Goal: Transaction & Acquisition: Book appointment/travel/reservation

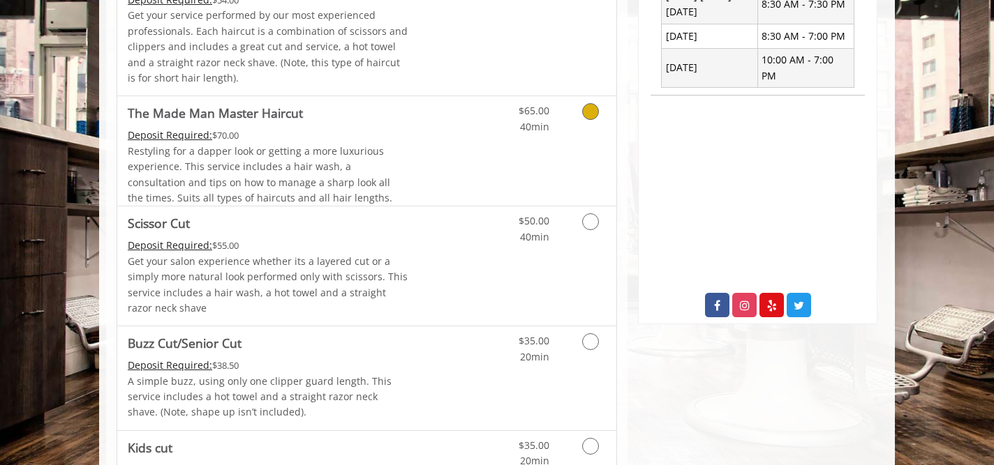
scroll to position [589, 0]
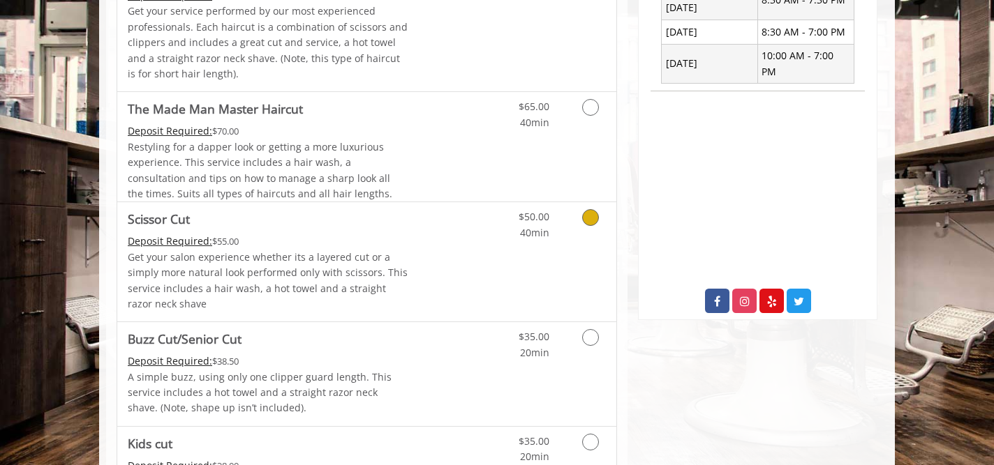
click at [597, 223] on link "Grooming services" at bounding box center [588, 221] width 36 height 38
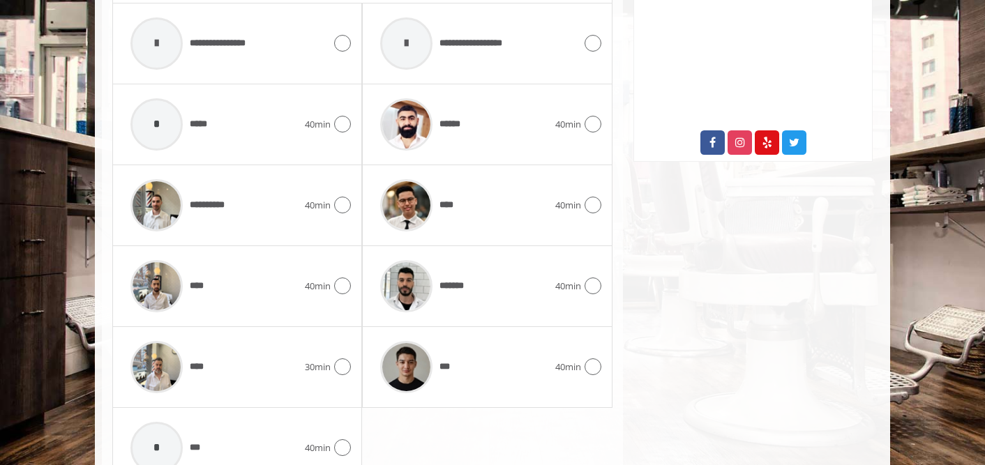
scroll to position [752, 0]
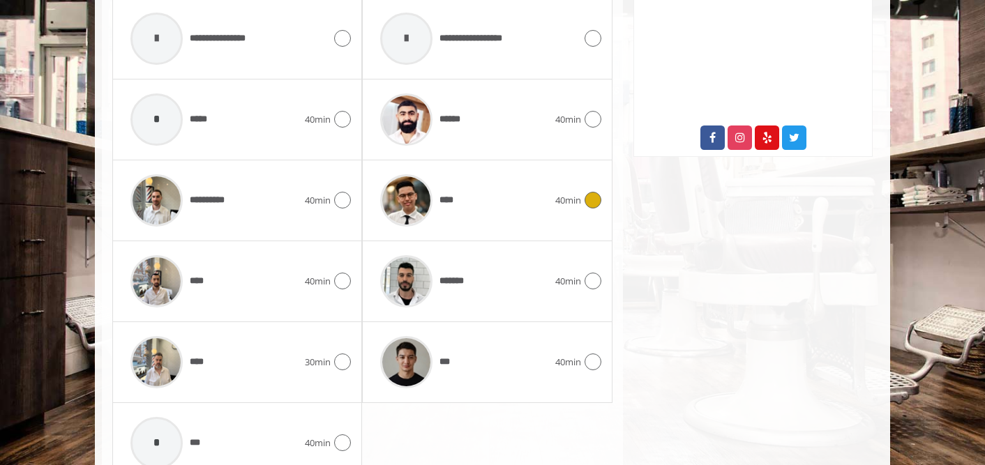
click at [585, 198] on icon at bounding box center [593, 200] width 17 height 17
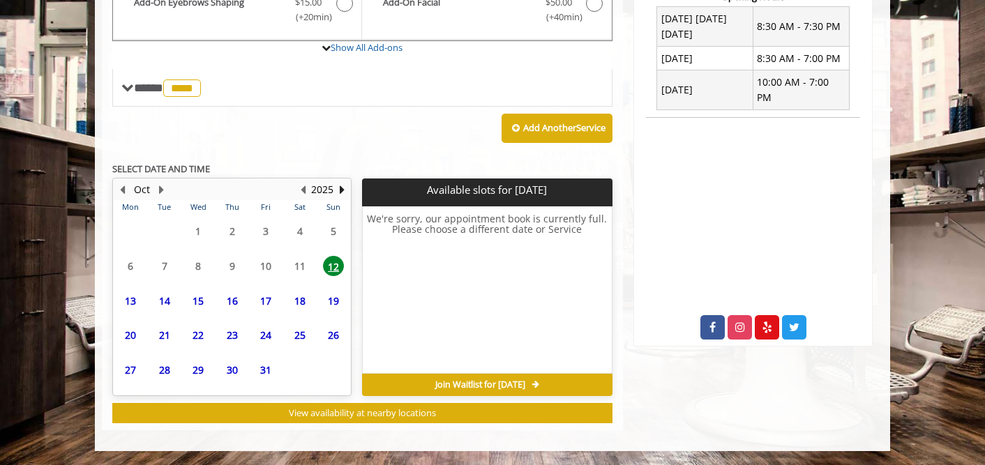
scroll to position [562, 0]
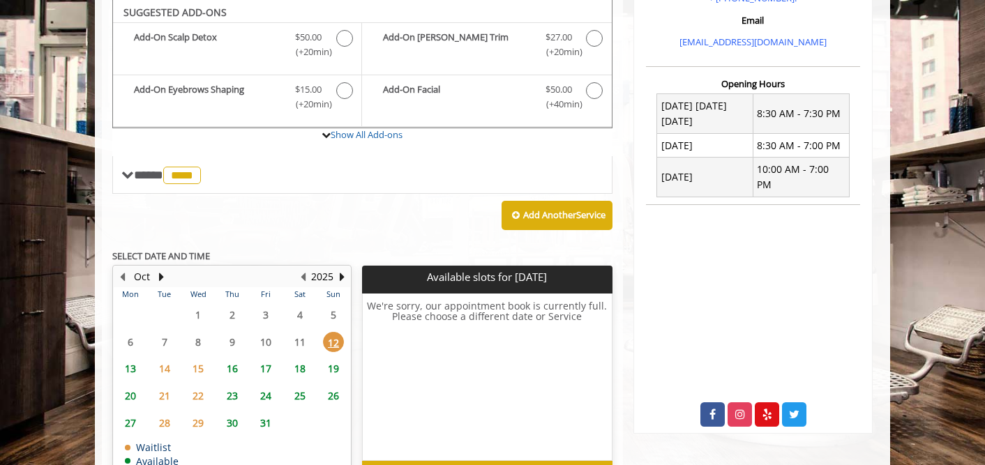
click at [123, 373] on span "13" at bounding box center [130, 369] width 21 height 20
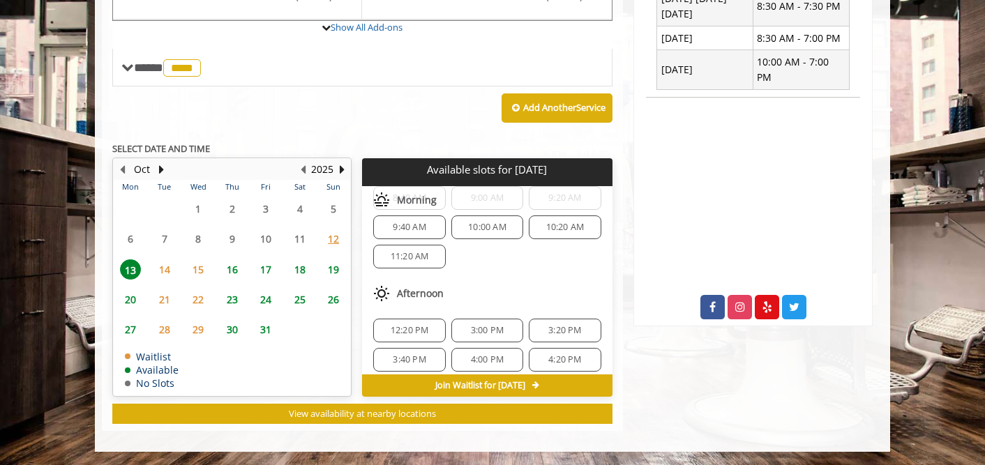
scroll to position [40, 0]
click at [551, 232] on span "10:20 AM" at bounding box center [565, 226] width 38 height 11
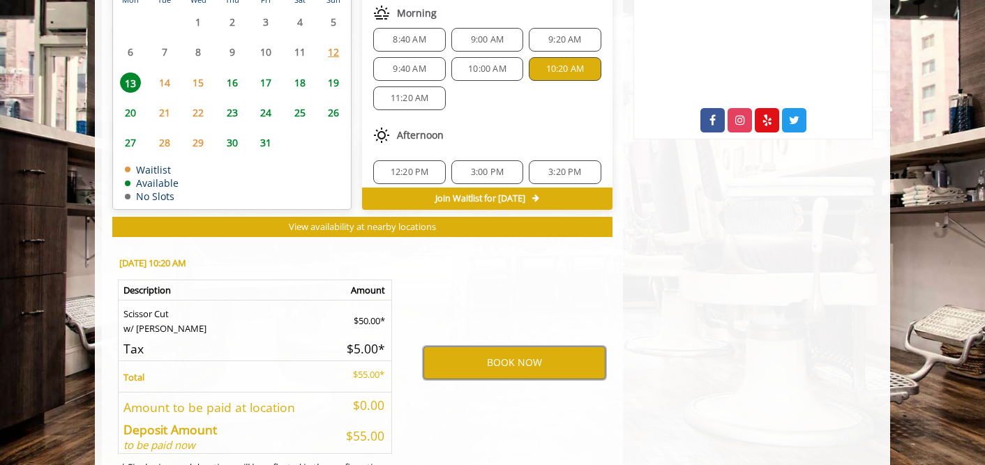
scroll to position [834, 0]
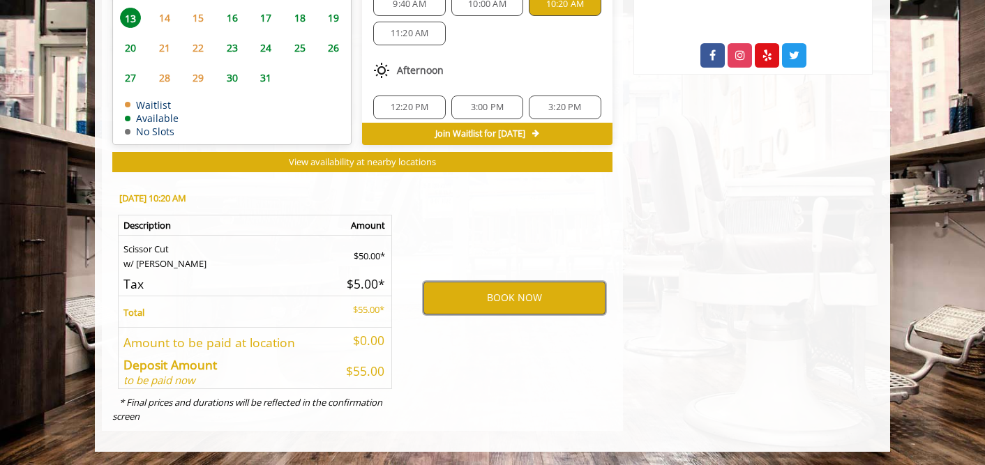
click at [553, 299] on button "BOOK NOW" at bounding box center [515, 298] width 182 height 32
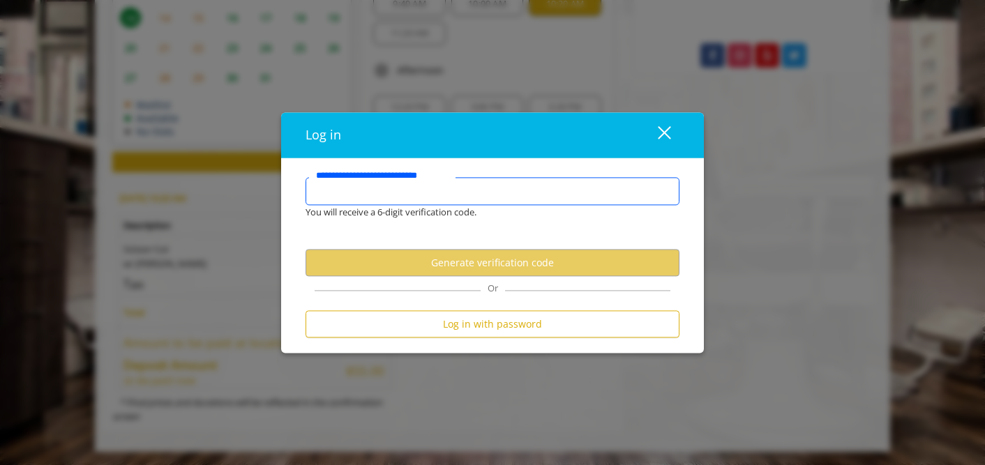
click at [489, 192] on input "**********" at bounding box center [493, 192] width 374 height 28
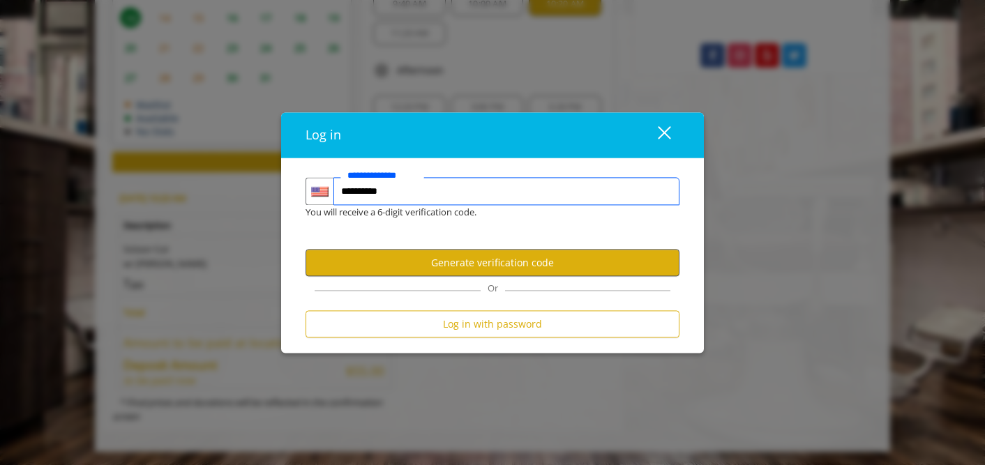
type input "**********"
click at [463, 255] on button "Generate verification code" at bounding box center [493, 263] width 374 height 27
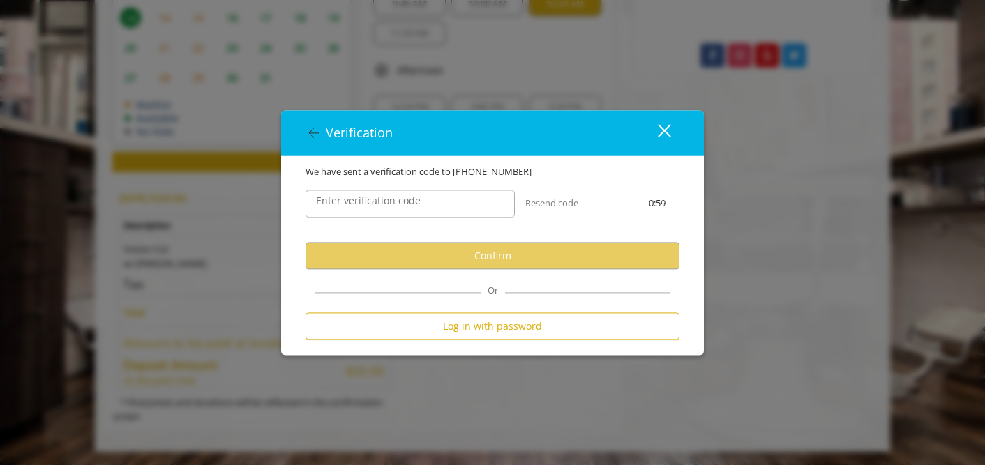
scroll to position [0, 0]
click at [446, 207] on input "Enter verification code" at bounding box center [410, 204] width 209 height 28
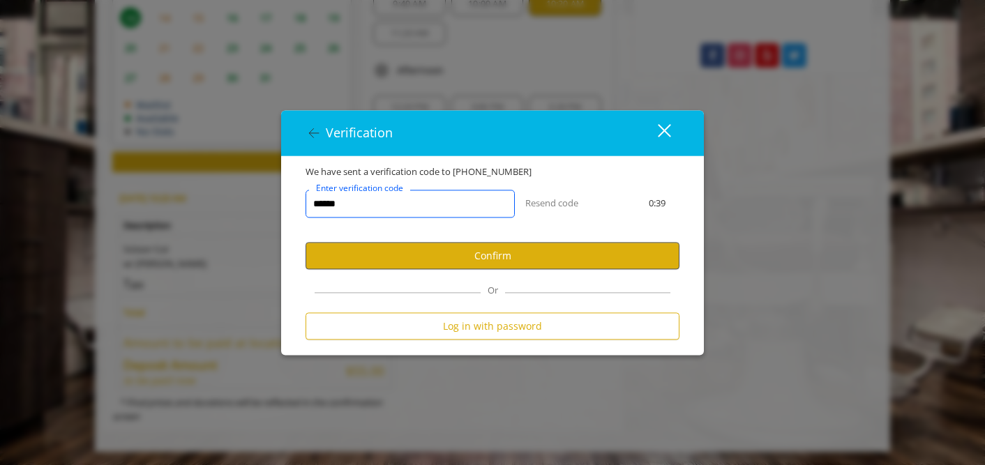
type input "******"
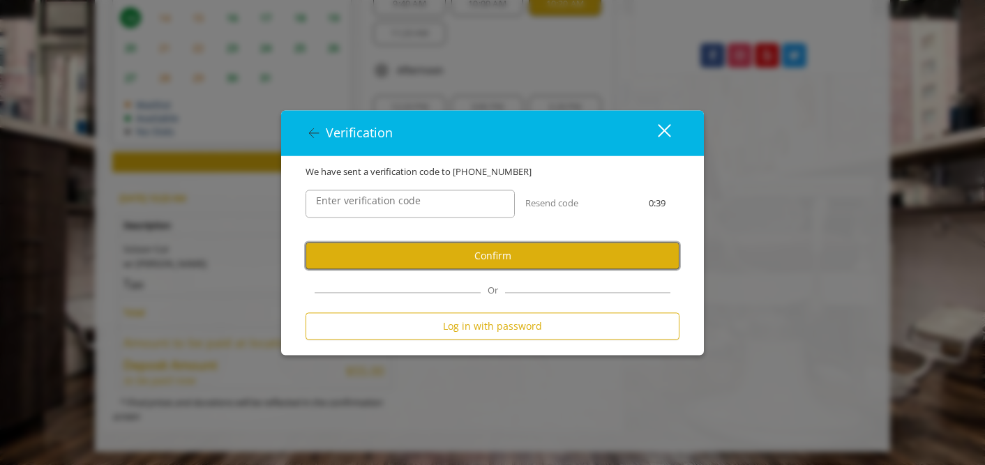
click at [451, 259] on button "Confirm" at bounding box center [493, 256] width 374 height 27
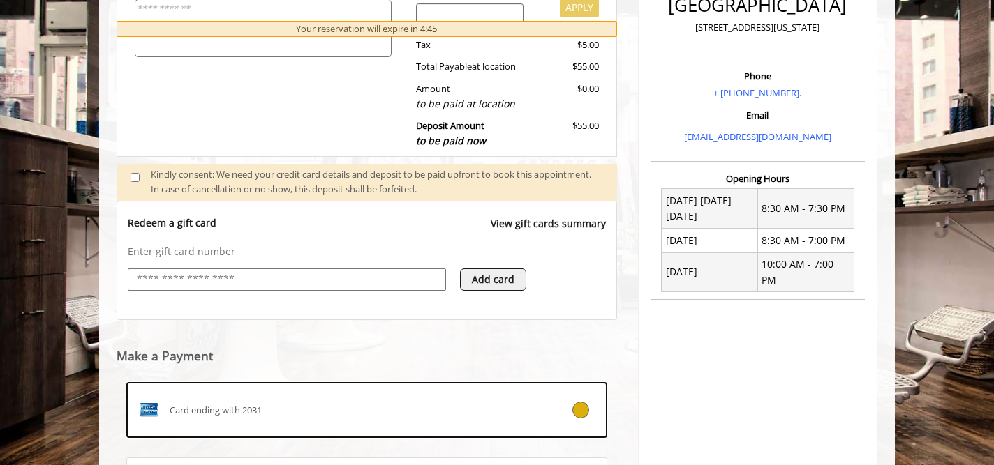
scroll to position [382, 0]
click at [310, 274] on input "text" at bounding box center [286, 278] width 303 height 17
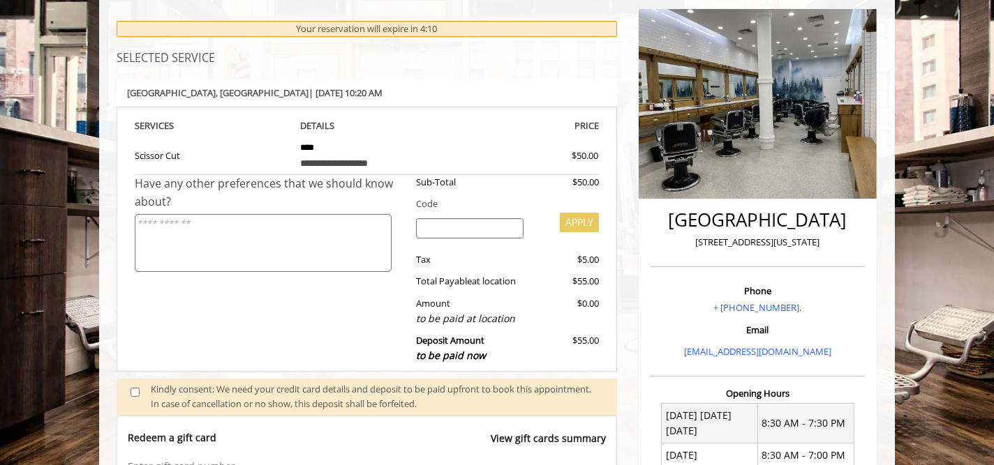
scroll to position [530, 0]
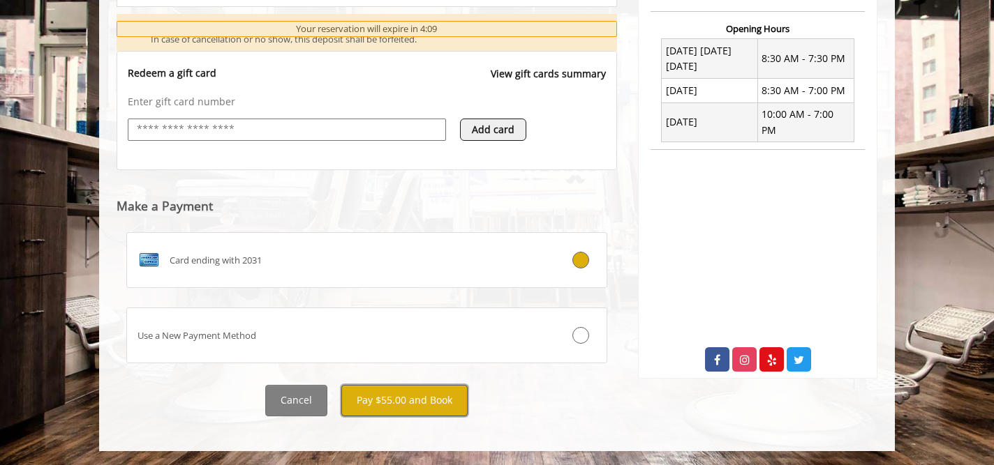
click at [423, 389] on button "Pay $55.00 and Book" at bounding box center [404, 400] width 126 height 31
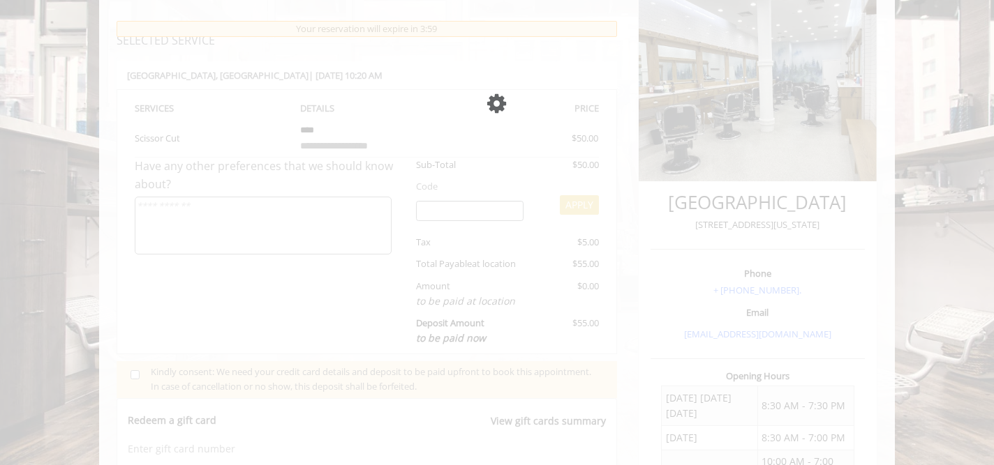
scroll to position [181, 0]
